Goal: Contribute content: Add original content to the website for others to see

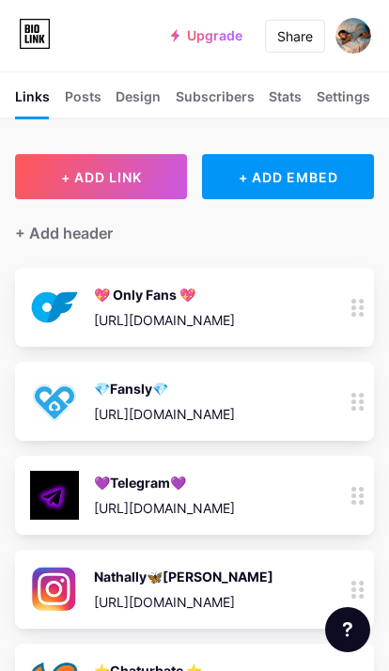
click at [136, 186] on button "+ ADD LINK" at bounding box center [101, 176] width 172 height 45
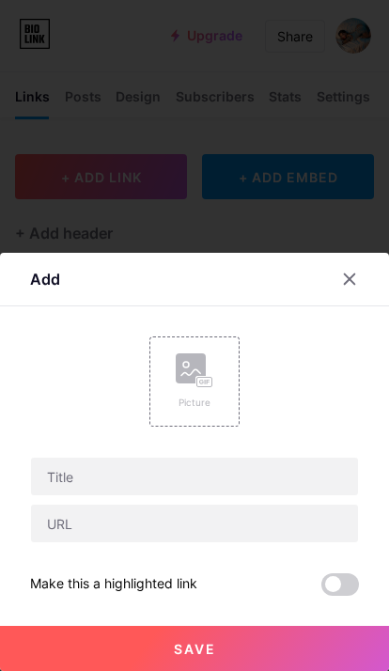
click at [209, 359] on icon at bounding box center [195, 370] width 38 height 35
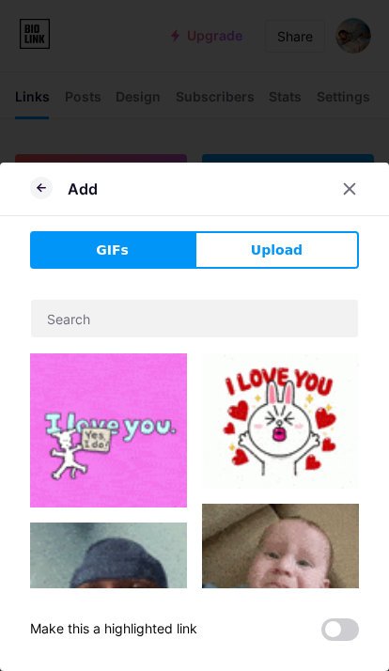
click at [284, 256] on span "Upload" at bounding box center [277, 251] width 52 height 20
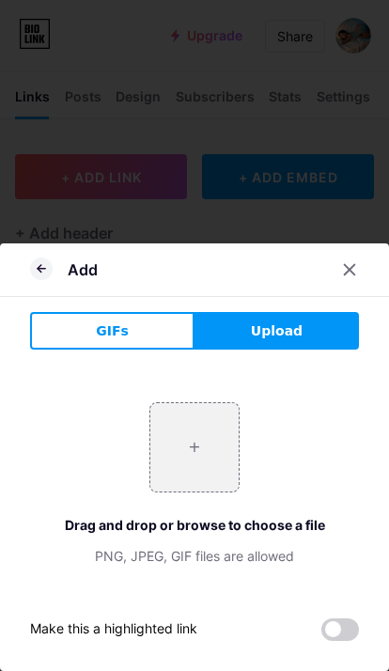
click at [205, 467] on input "file" at bounding box center [194, 447] width 88 height 88
click at [211, 461] on input "file" at bounding box center [194, 447] width 88 height 88
type input "C:\fakepath\IMG_4883.jpeg"
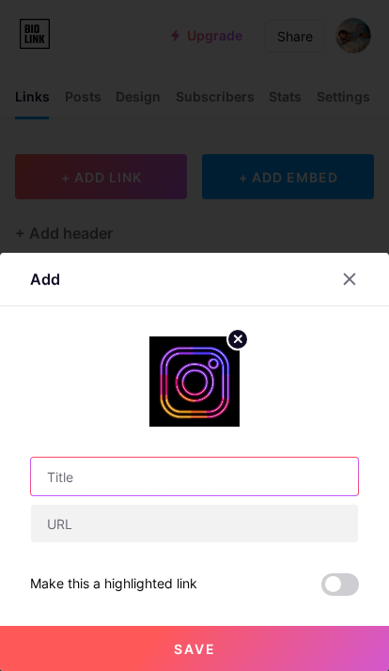
click at [149, 484] on input "text" at bounding box center [194, 477] width 327 height 38
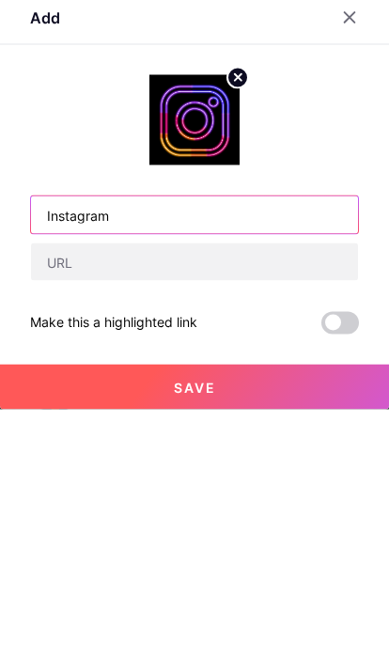
type input "Instagram"
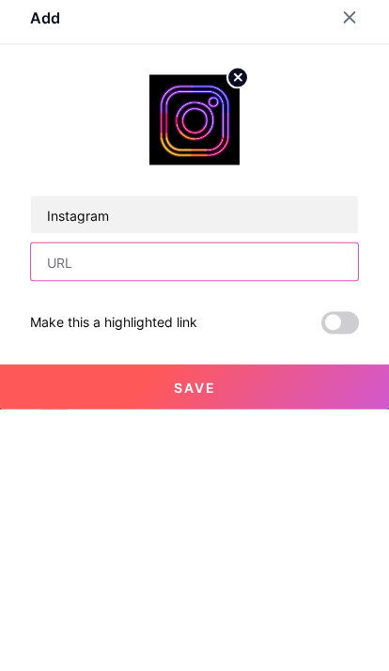
click at [255, 507] on input "text" at bounding box center [194, 524] width 327 height 38
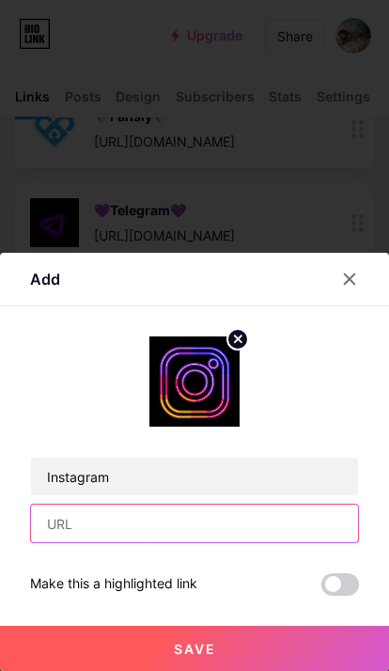
scroll to position [330, 0]
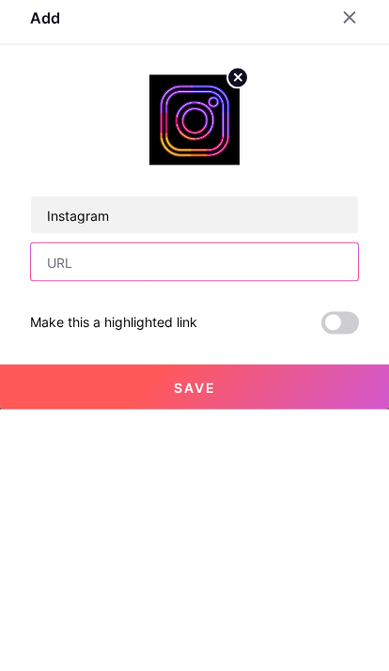
click at [120, 505] on input "text" at bounding box center [194, 524] width 327 height 38
paste input "[URL][DOMAIN_NAME]"
type input "[URL][DOMAIN_NAME]"
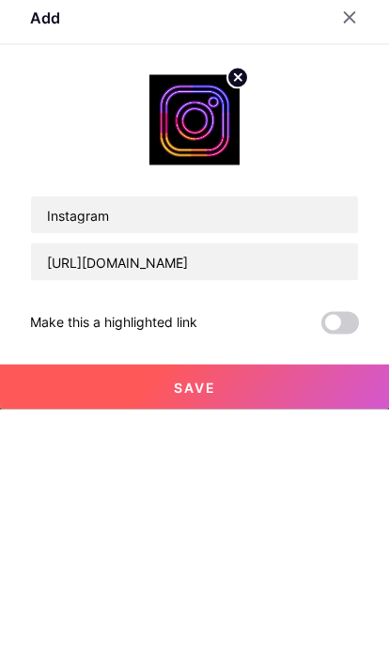
click at [250, 626] on button "Save" at bounding box center [194, 648] width 389 height 45
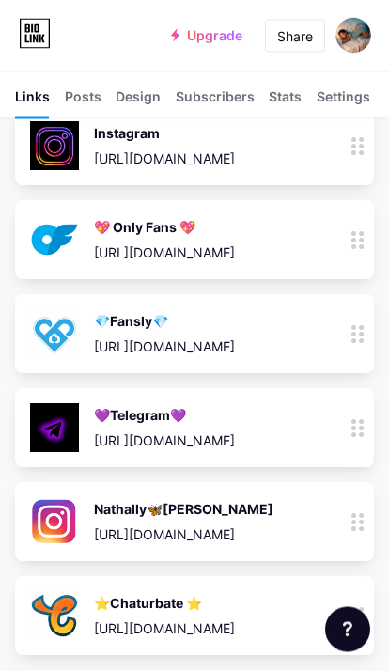
scroll to position [136, 0]
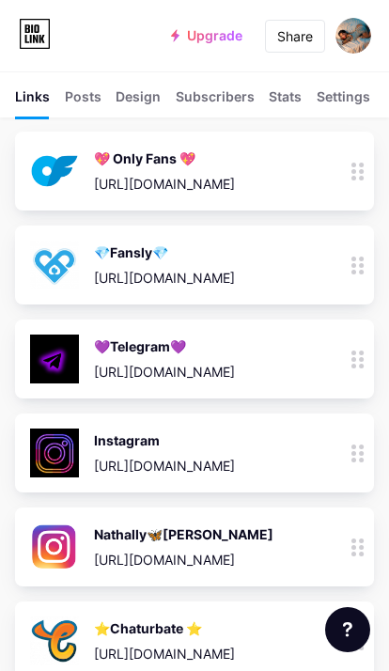
click at [364, 438] on div at bounding box center [358, 452] width 32 height 79
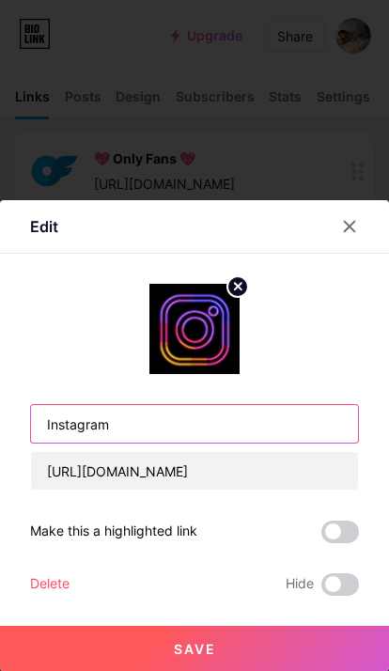
click at [297, 426] on input "Instagram" at bounding box center [194, 424] width 327 height 38
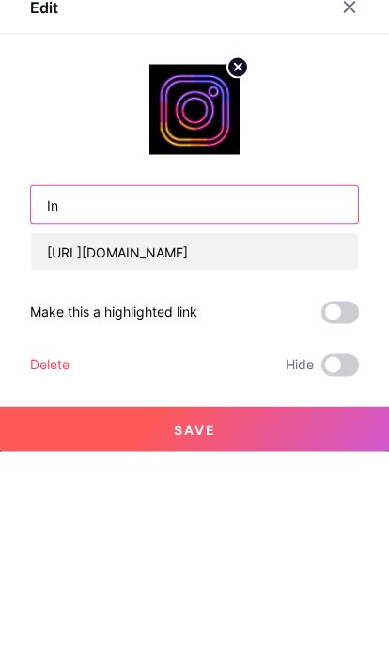
type input "I"
type input "Nathally🦋[PERSON_NAME]"
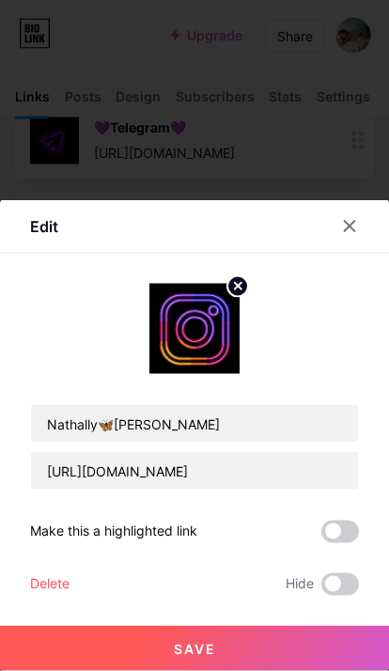
click at [224, 647] on button "Save" at bounding box center [194, 648] width 389 height 45
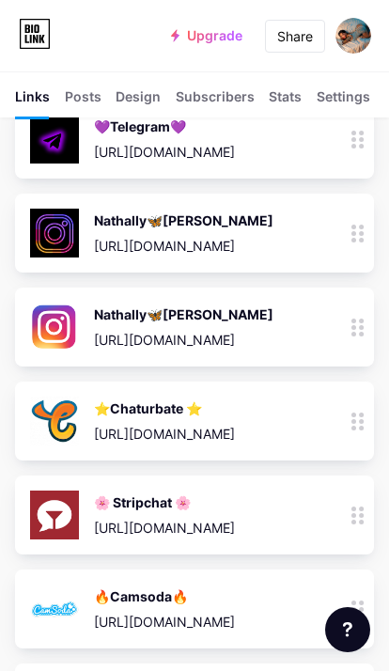
click at [355, 322] on icon at bounding box center [357, 328] width 13 height 18
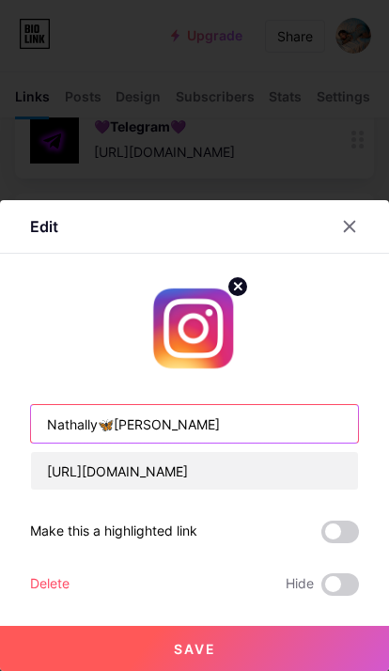
click at [252, 420] on input "Nathally🦋[PERSON_NAME]" at bounding box center [194, 424] width 327 height 38
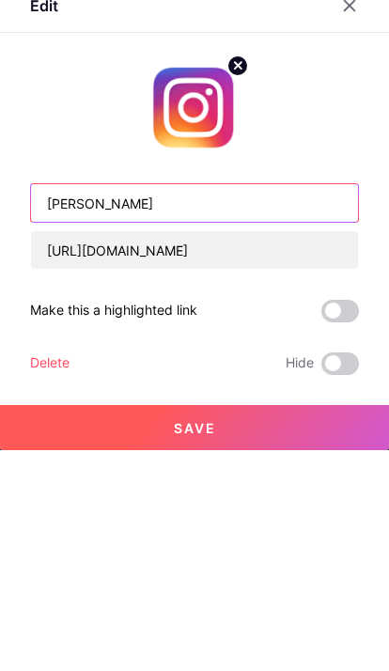
click at [219, 405] on input "[PERSON_NAME]" at bounding box center [194, 424] width 327 height 38
click at [204, 405] on input "🦋[PERSON_NAME] Model 🦋" at bounding box center [194, 424] width 327 height 38
type input "🦋[PERSON_NAME] Model🦋"
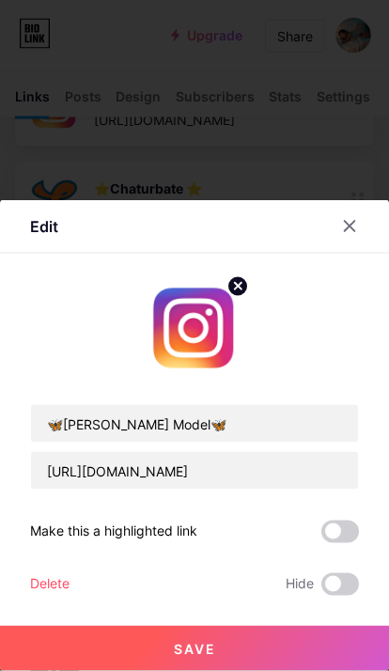
click at [231, 661] on button "Save" at bounding box center [194, 648] width 389 height 45
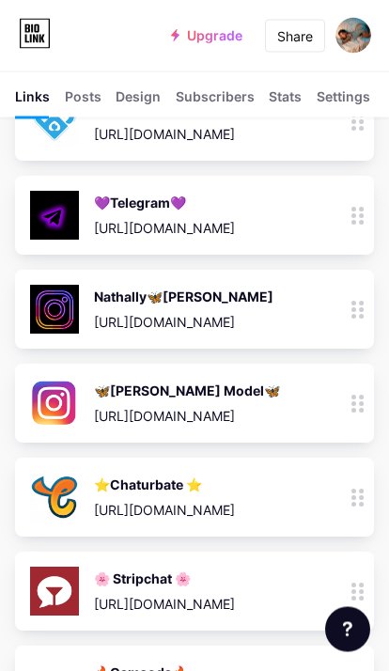
scroll to position [279, 0]
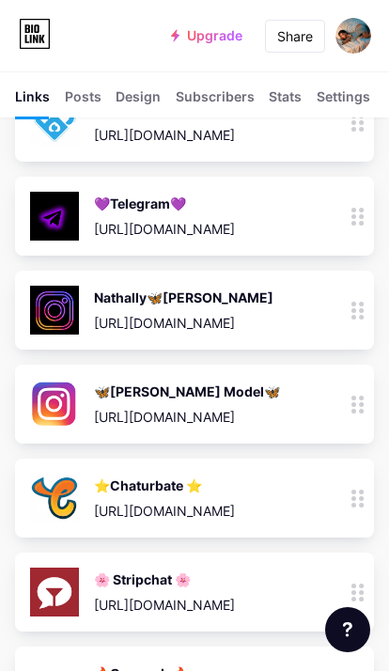
click at [358, 398] on icon at bounding box center [357, 405] width 13 height 18
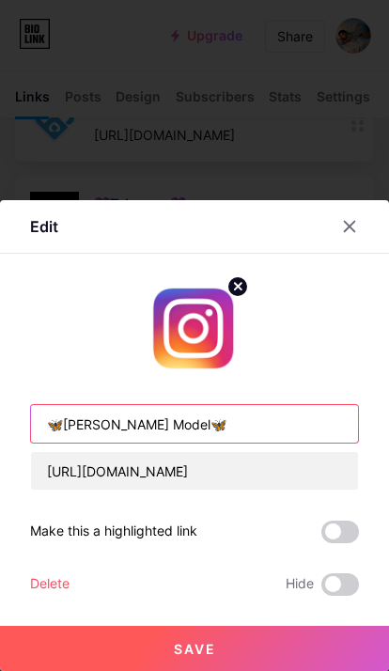
click at [111, 423] on input "🦋[PERSON_NAME] Model🦋" at bounding box center [194, 424] width 327 height 38
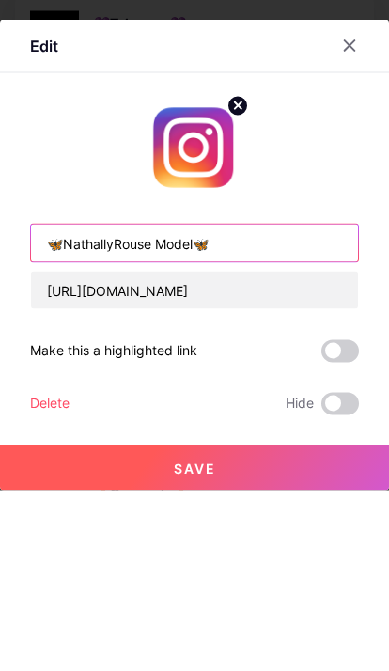
type input "🦋NathallyRouse Model🦋"
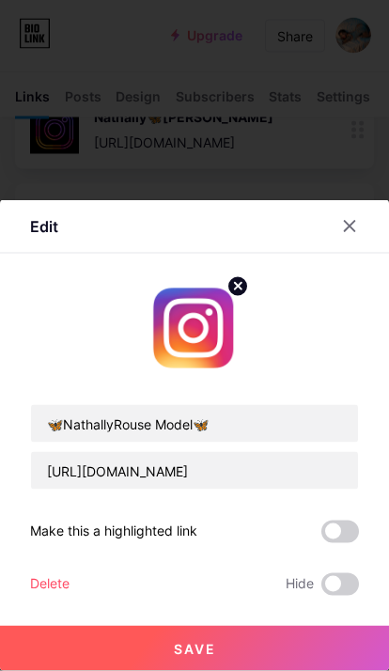
click at [291, 652] on button "Save" at bounding box center [194, 648] width 389 height 45
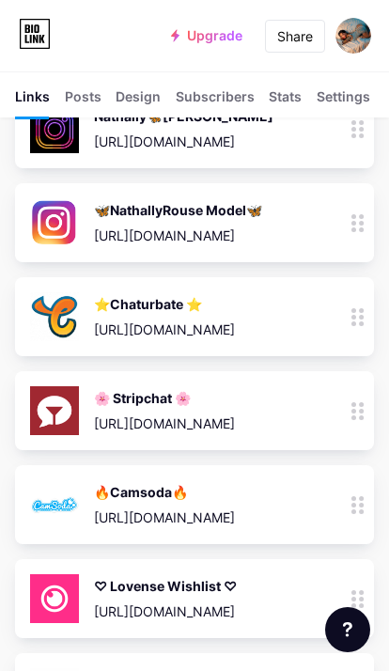
click at [218, 204] on div "🦋NathallyRouse Model🦋" at bounding box center [178, 210] width 168 height 20
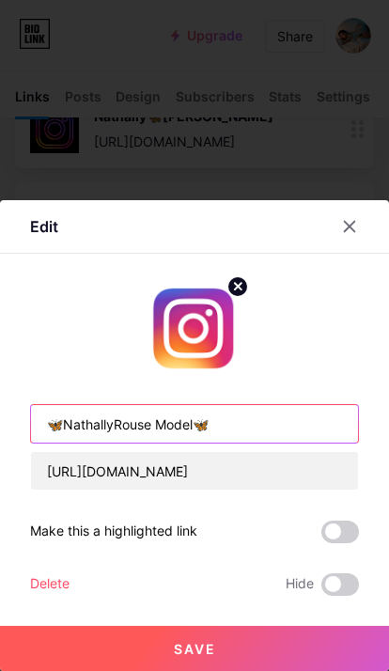
click at [154, 437] on input "🦋NathallyRouse Model🦋" at bounding box center [194, 424] width 327 height 38
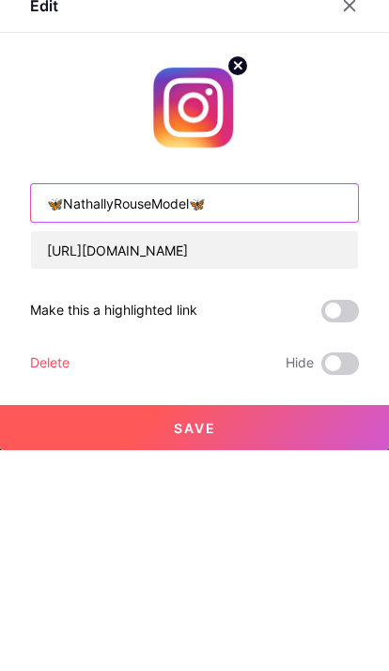
type input "🦋NathallyRouseModel🦋"
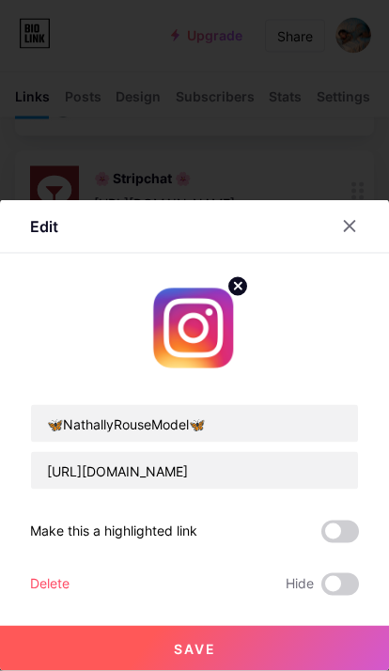
click at [263, 670] on button "Save" at bounding box center [194, 648] width 389 height 45
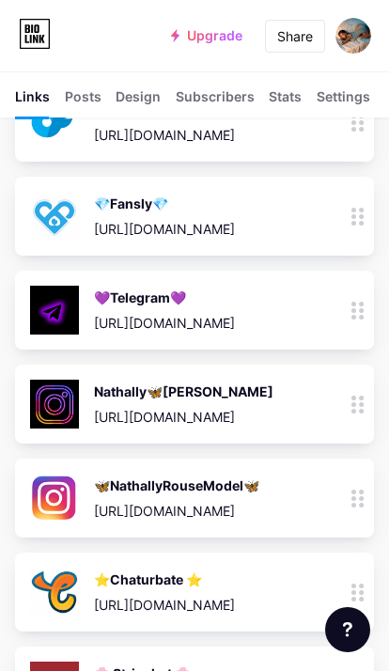
scroll to position [186, 0]
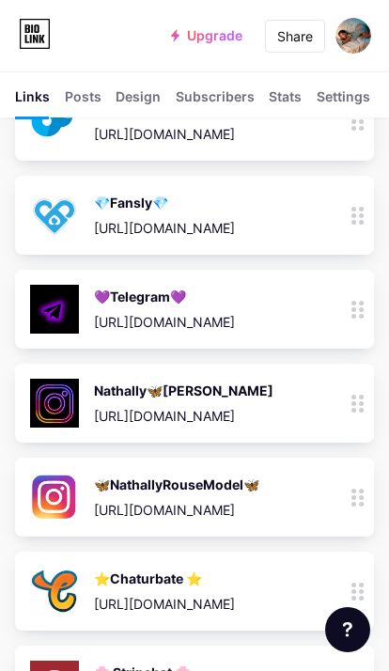
click at [351, 508] on div at bounding box center [358, 497] width 32 height 79
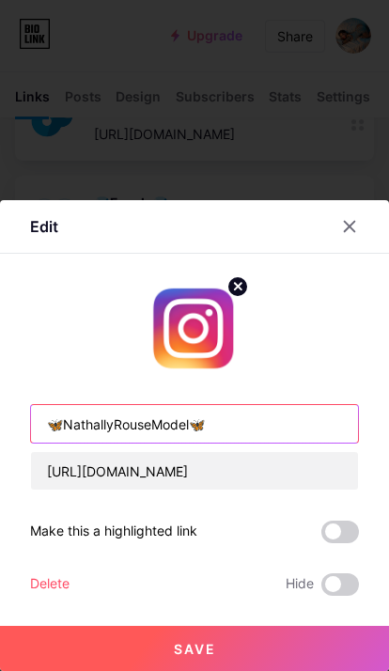
click at [191, 429] on input "🦋NathallyRouseModel🦋" at bounding box center [194, 424] width 327 height 38
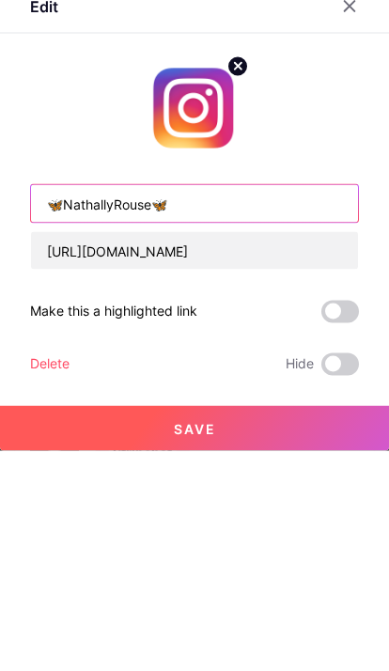
type input "🦋NathallyRouse🦋"
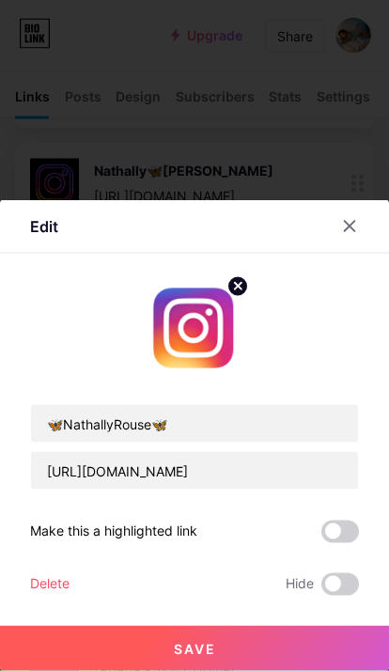
click at [257, 648] on button "Save" at bounding box center [194, 648] width 389 height 45
